Goal: Information Seeking & Learning: Compare options

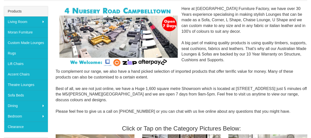
scroll to position [50, 0]
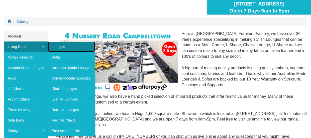
click at [63, 45] on link "Lounges" at bounding box center [71, 47] width 47 height 11
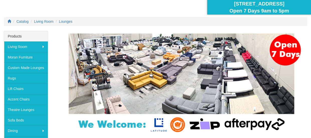
scroll to position [75, 0]
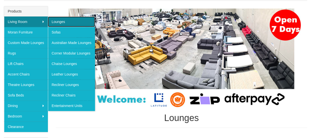
click at [64, 20] on link "Lounges" at bounding box center [71, 22] width 47 height 11
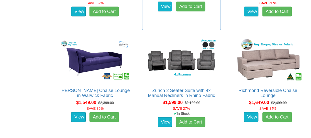
scroll to position [476, 0]
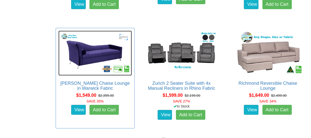
click at [86, 54] on img at bounding box center [94, 53] width 73 height 45
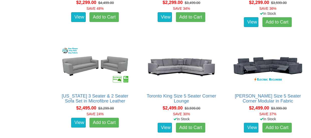
scroll to position [1000, 0]
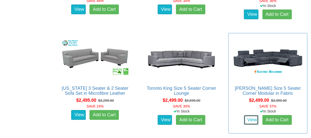
click at [252, 117] on link "View" at bounding box center [251, 120] width 15 height 10
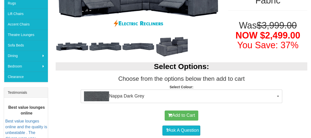
scroll to position [150, 0]
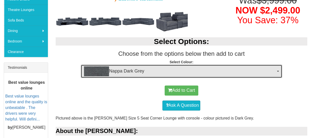
click at [277, 69] on button "Nappa Dark Grey" at bounding box center [181, 72] width 201 height 14
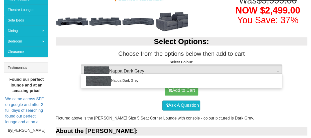
click at [240, 100] on div "Ask A Question" at bounding box center [181, 105] width 247 height 15
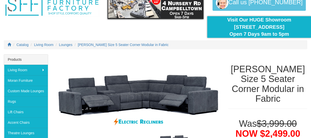
scroll to position [0, 0]
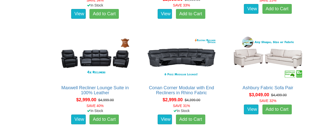
scroll to position [1977, 0]
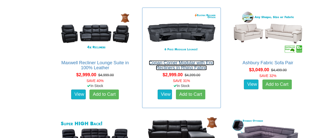
click at [177, 65] on link "Conan Corner Modular with End Recliners in Rhino Fabric" at bounding box center [181, 65] width 65 height 10
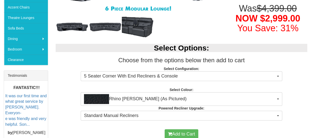
scroll to position [150, 0]
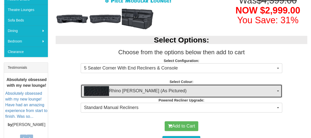
click at [277, 89] on button "Rhino Jett (As Pictured)" at bounding box center [181, 91] width 201 height 14
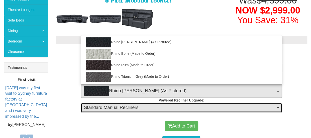
click at [278, 105] on button "Standard Manual Recliners" at bounding box center [181, 108] width 201 height 10
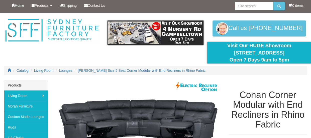
scroll to position [0, 0]
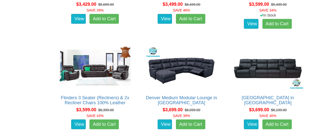
scroll to position [2478, 0]
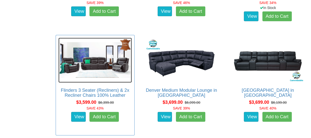
click at [92, 63] on img at bounding box center [94, 60] width 73 height 45
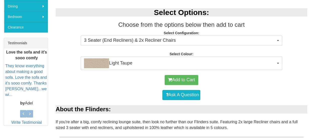
scroll to position [175, 0]
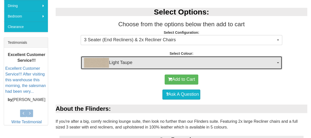
click at [278, 61] on button "Light Taupe" at bounding box center [181, 63] width 201 height 14
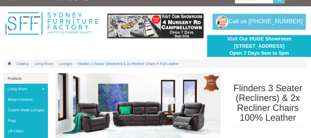
scroll to position [0, 0]
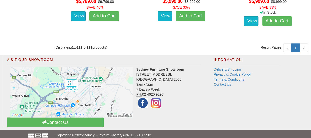
scroll to position [4169, 0]
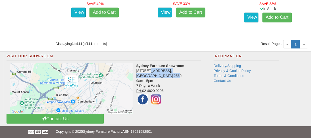
drag, startPoint x: 136, startPoint y: 69, endPoint x: 177, endPoint y: 73, distance: 41.3
click at [177, 73] on address "Sydney Furniture Showroom [STREET_ADDRESS] 9am - 5pm 7 Days a Week PH: [PHONE_N…" at bounding box center [104, 84] width 194 height 43
copy address "[STREET_ADDRESS]"
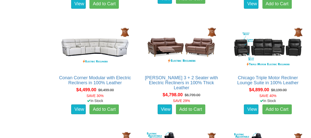
scroll to position [3292, 0]
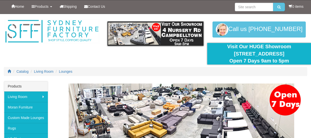
scroll to position [75, 0]
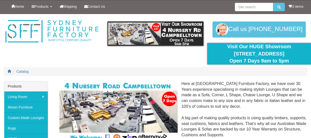
scroll to position [50, 0]
